Goal: Check status: Check status

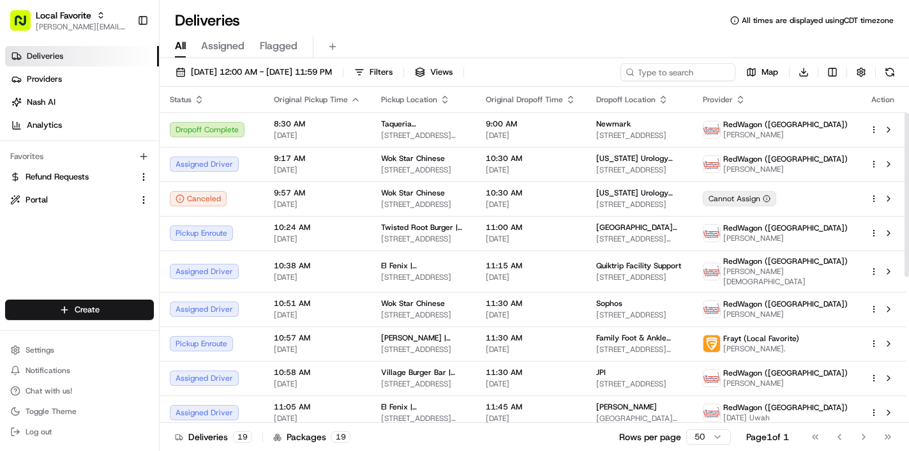
scroll to position [53, 0]
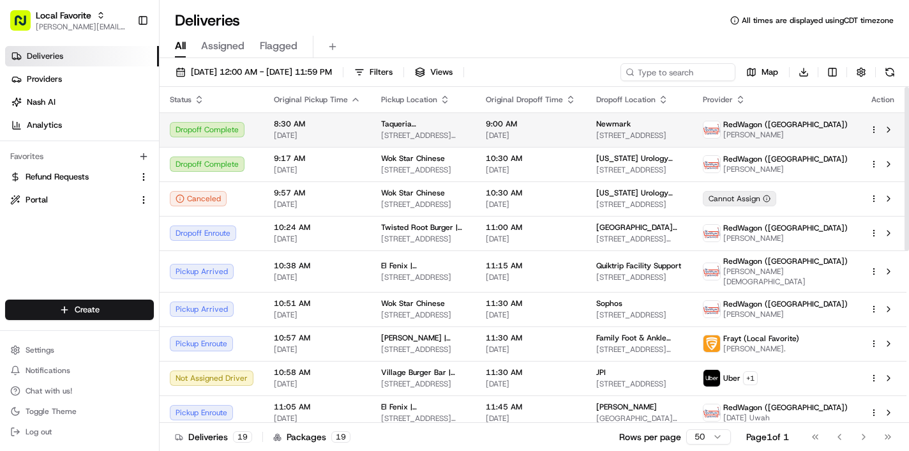
click at [513, 135] on span "[DATE]" at bounding box center [531, 135] width 90 height 10
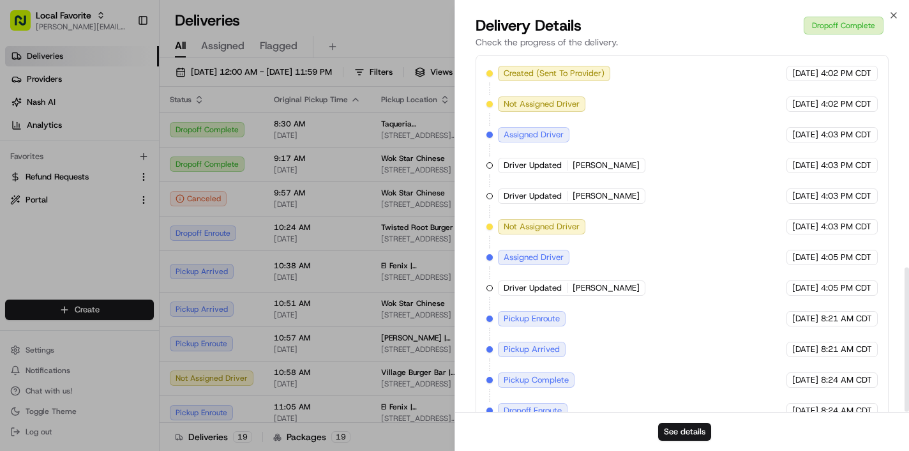
scroll to position [529, 0]
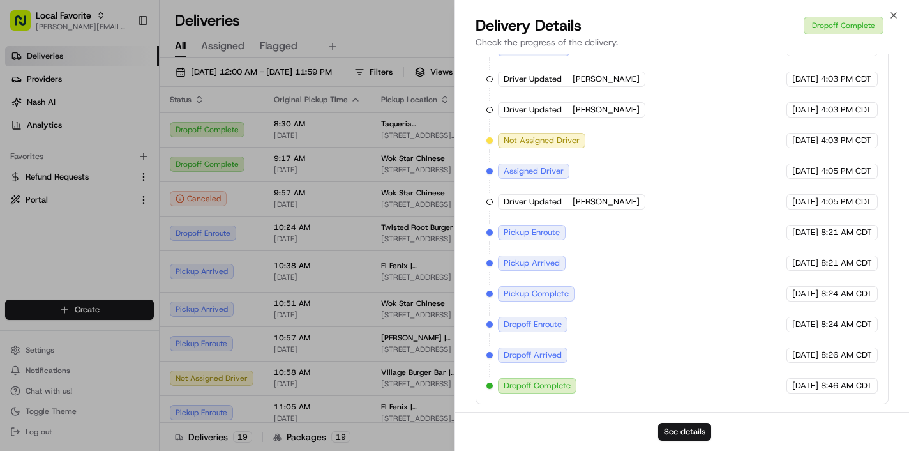
click at [867, 422] on div "See details" at bounding box center [682, 431] width 454 height 39
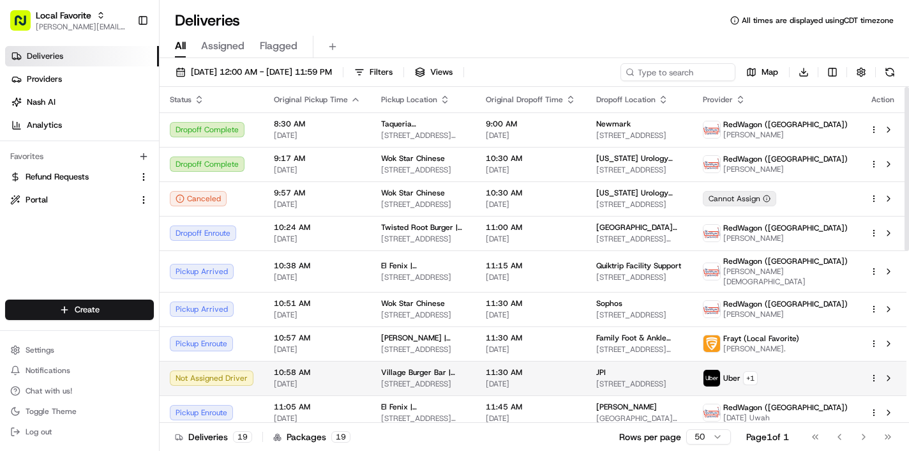
scroll to position [82, 0]
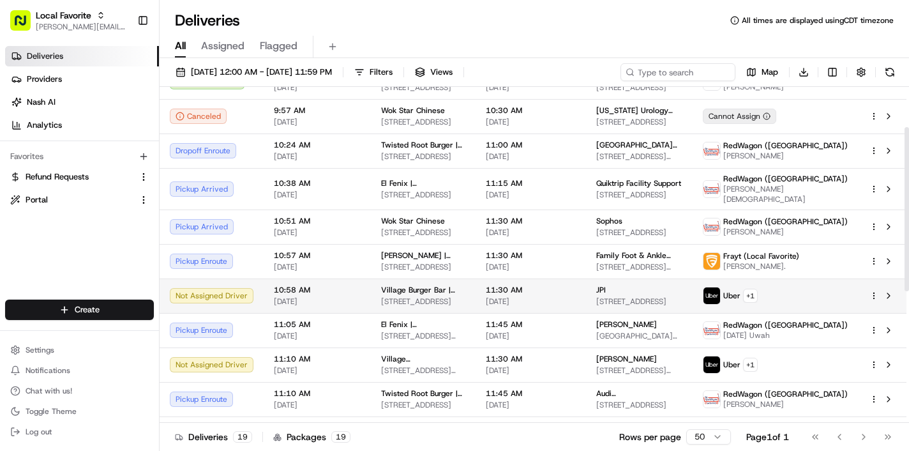
click at [544, 296] on span "[DATE]" at bounding box center [531, 301] width 90 height 10
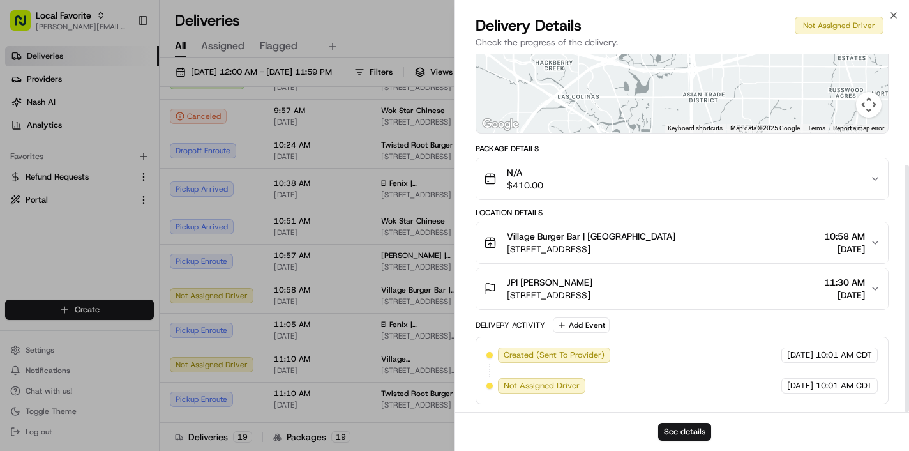
scroll to position [162, 0]
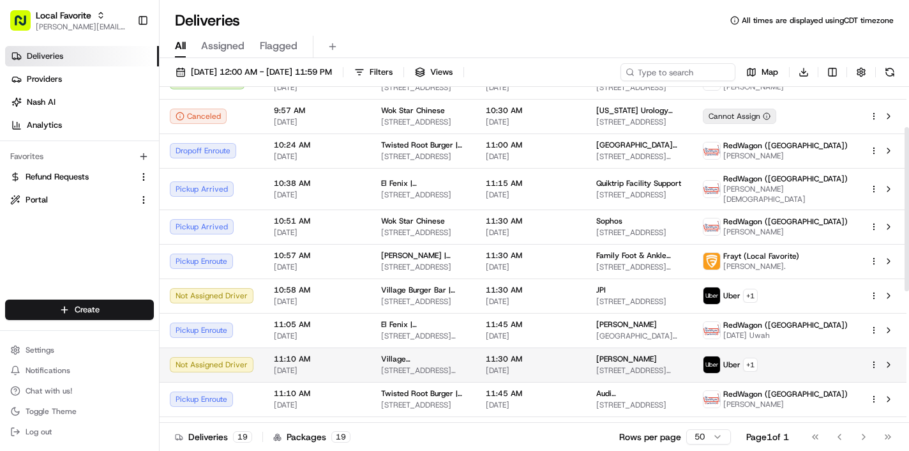
click at [683, 365] on span "[STREET_ADDRESS][PERSON_NAME]" at bounding box center [639, 370] width 86 height 10
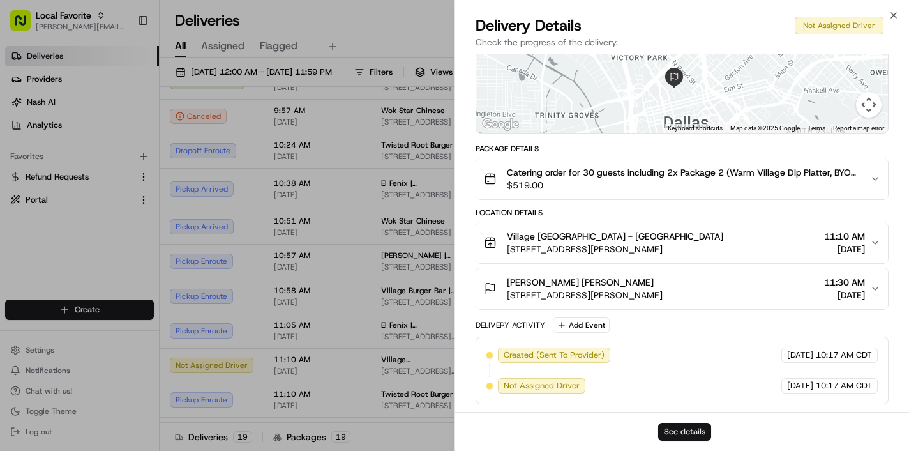
click at [673, 430] on button "See details" at bounding box center [684, 432] width 53 height 18
